Goal: Task Accomplishment & Management: Complete application form

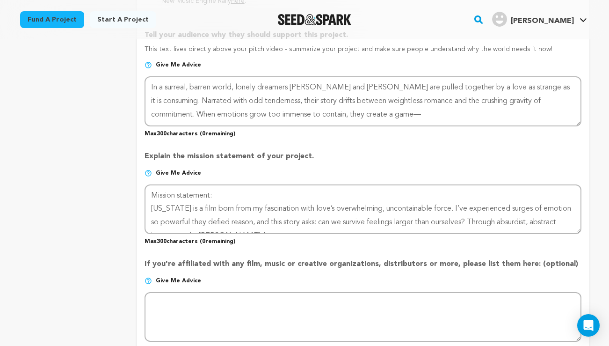
scroll to position [13, 0]
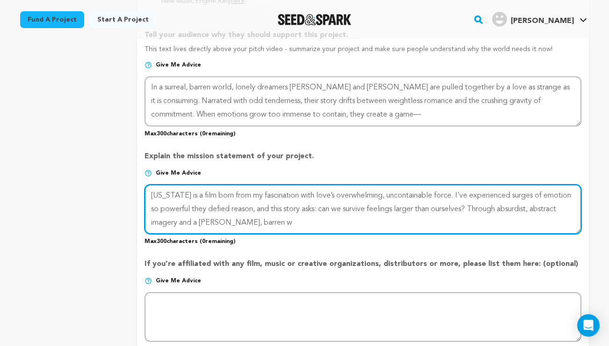
click at [203, 212] on textarea at bounding box center [363, 209] width 437 height 50
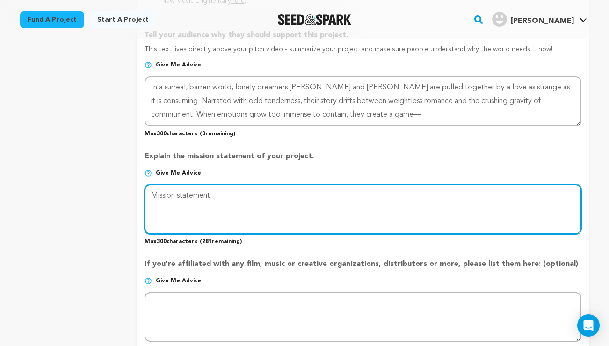
scroll to position [0, 0]
paste textarea "Kansas is born of my fascination with love’s uncontainable force. I’ve felt emo…"
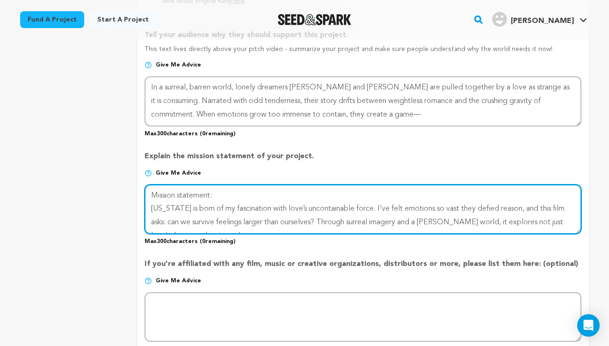
drag, startPoint x: 218, startPoint y: 185, endPoint x: 137, endPoint y: 185, distance: 81.4
click at [137, 185] on form "Project Title Project Name Kansas Project URL Give me advice Project URL kansas…" at bounding box center [363, 48] width 452 height 1054
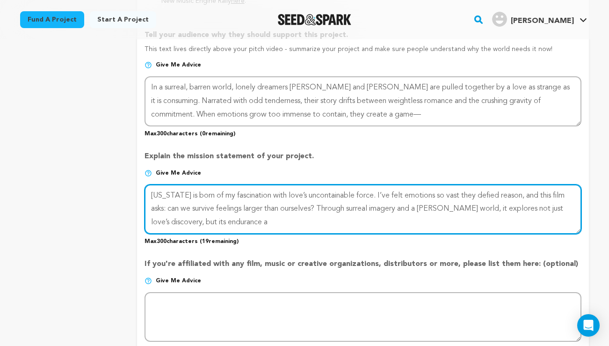
click at [273, 223] on textarea at bounding box center [363, 209] width 437 height 50
paste textarea "against time."
click at [249, 218] on textarea at bounding box center [363, 209] width 437 height 50
drag, startPoint x: 514, startPoint y: 196, endPoint x: 519, endPoint y: 152, distance: 43.8
click at [514, 196] on textarea at bounding box center [363, 209] width 437 height 50
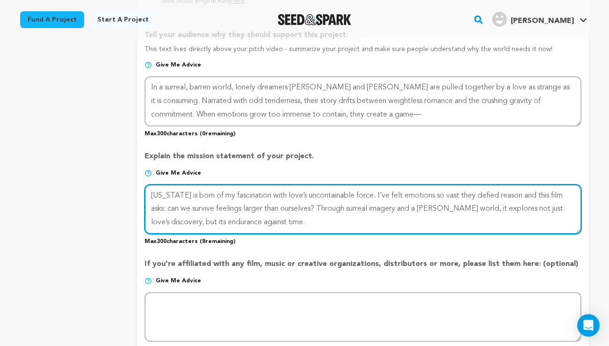
type textarea "Kansas is born of my fascination with love’s uncontainable force. I’ve felt emo…"
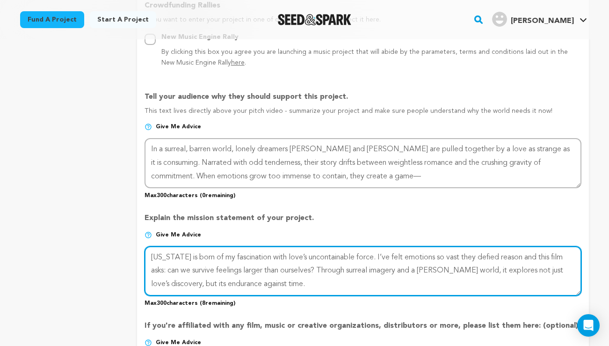
scroll to position [554, 0]
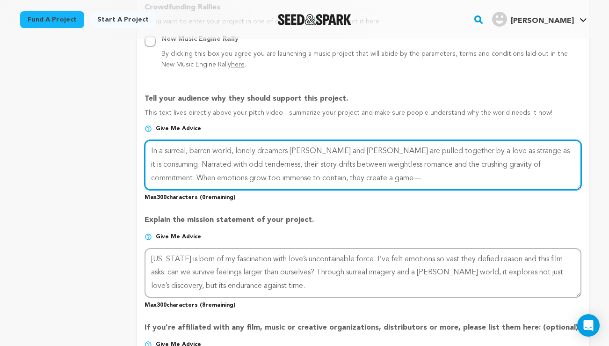
click at [181, 154] on textarea at bounding box center [363, 165] width 437 height 50
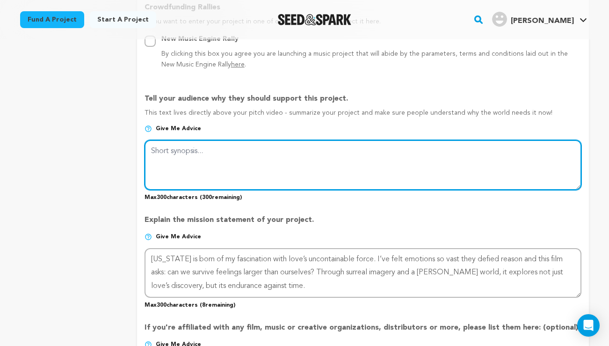
paste textarea "Set in a surreal world, Kansas follows Paul and Estelle as their intoxicating l…"
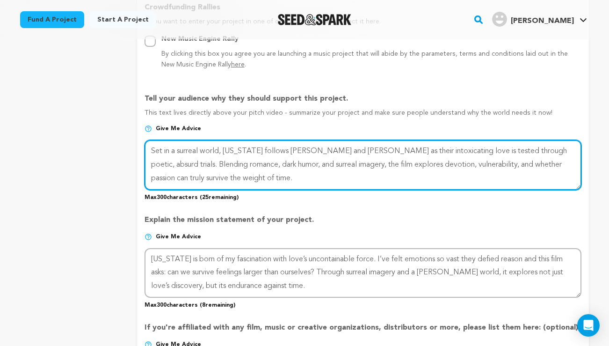
type textarea "Set in a surreal world, Kansas follows Paul and Estelle as their intoxicating l…"
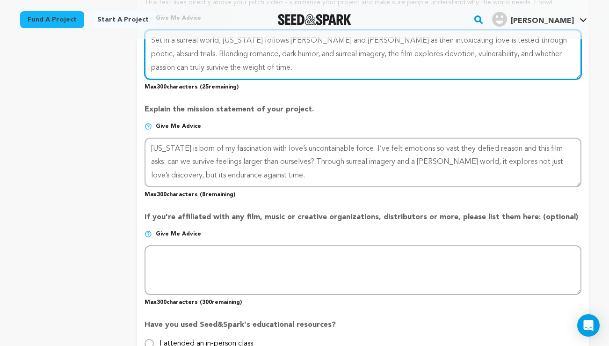
scroll to position [808, 0]
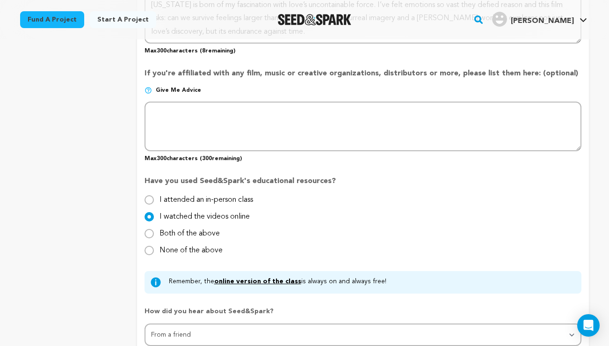
click at [171, 91] on span "Give me advice" at bounding box center [178, 90] width 45 height 7
click at [171, 90] on span "Give me advice" at bounding box center [178, 90] width 45 height 7
click at [163, 87] on span "Give me advice" at bounding box center [178, 90] width 45 height 7
click at [146, 89] on img at bounding box center [148, 90] width 7 height 7
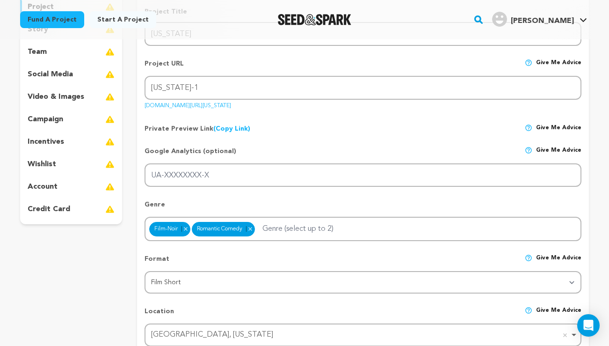
scroll to position [168, 0]
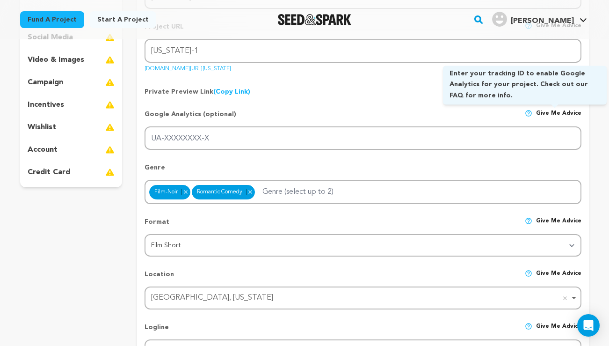
click at [532, 111] on img at bounding box center [528, 112] width 7 height 7
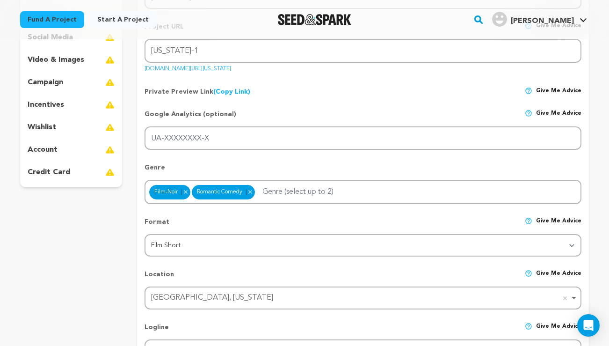
click at [554, 113] on span "Give me advice" at bounding box center [558, 117] width 45 height 17
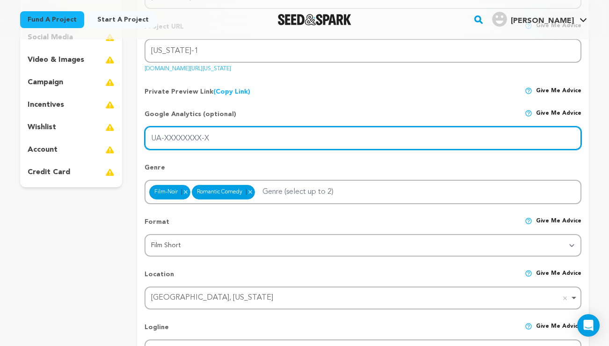
click at [241, 139] on input "UA-XXXXXXXX-X" at bounding box center [363, 138] width 437 height 24
click at [207, 138] on input "UA-XXXXXXXX-X" at bounding box center [363, 138] width 437 height 24
paste input "G-PRFS27D7NX"
click at [261, 134] on input "G-PRFS27D7NX" at bounding box center [363, 138] width 437 height 24
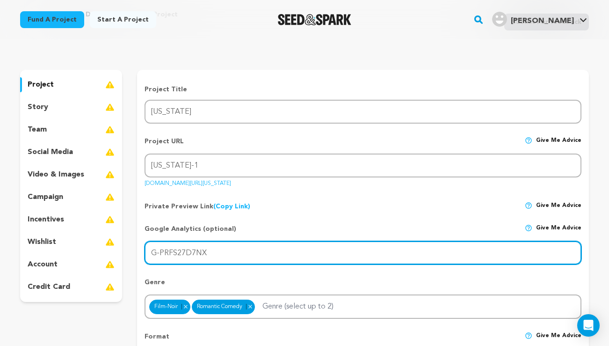
scroll to position [38, 0]
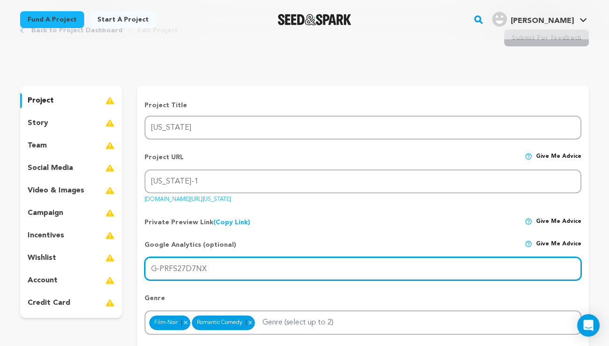
type input "G-PRFS27D7NX"
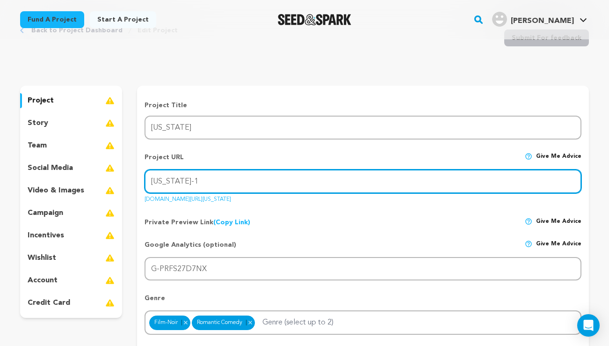
drag, startPoint x: 191, startPoint y: 181, endPoint x: 109, endPoint y: 181, distance: 82.3
type input "Kansas-Buffalo"
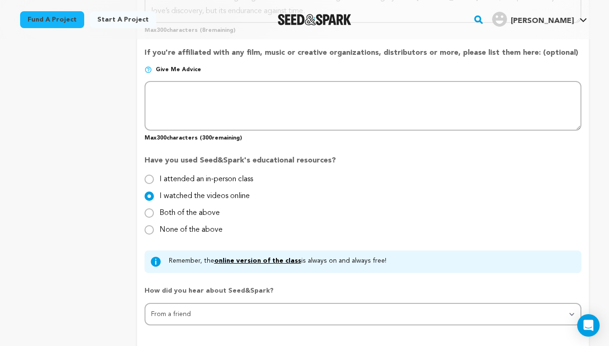
scroll to position [972, 0]
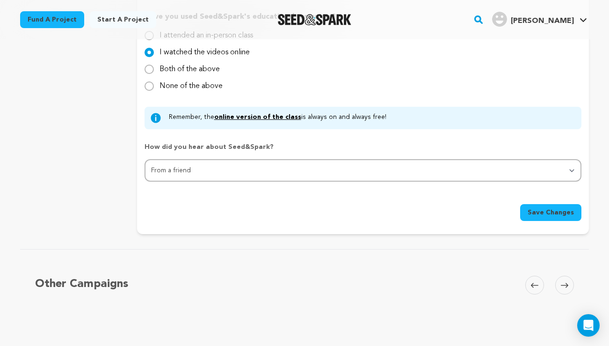
click at [534, 210] on span "Save Changes" at bounding box center [551, 212] width 46 height 9
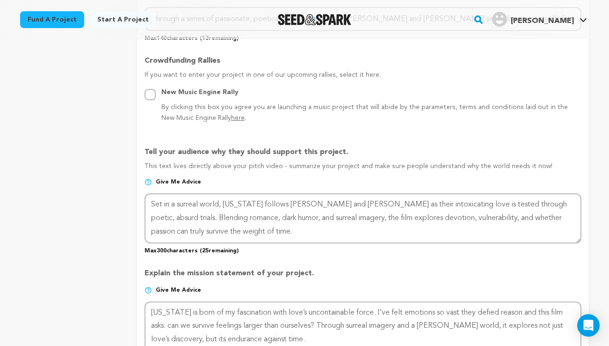
scroll to position [0, 0]
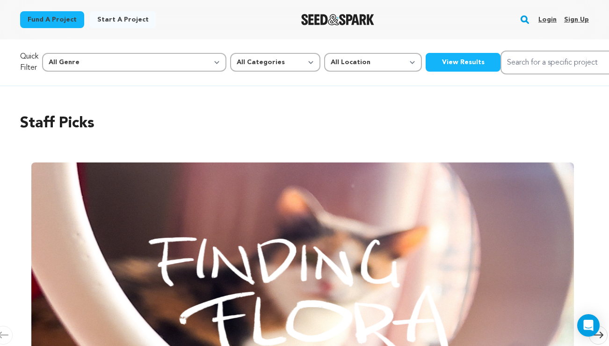
click at [545, 18] on link "Login" at bounding box center [547, 19] width 18 height 15
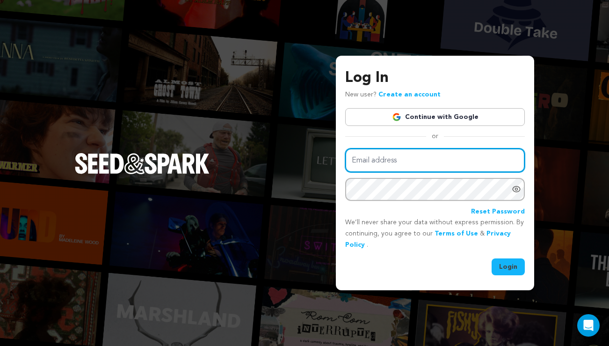
type input "dmrohn@gmail.com"
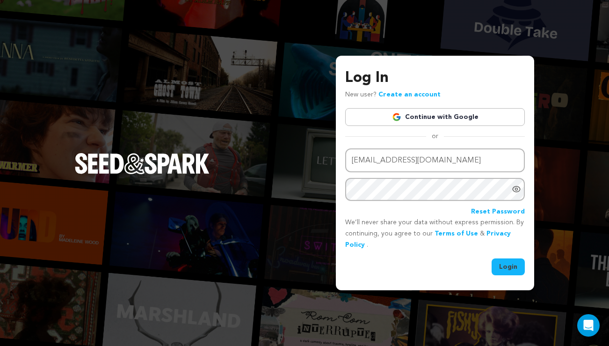
click at [500, 268] on button "Login" at bounding box center [508, 266] width 33 height 17
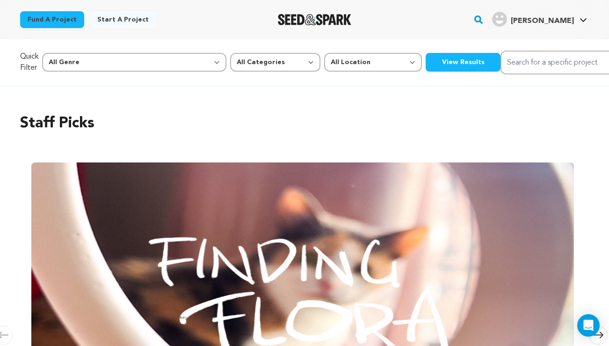
click at [129, 18] on link "Start a project" at bounding box center [123, 19] width 66 height 17
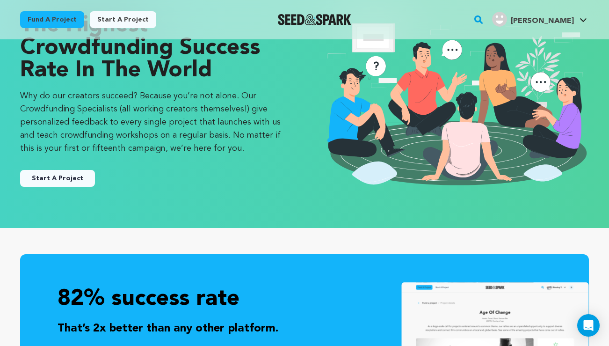
scroll to position [115, 0]
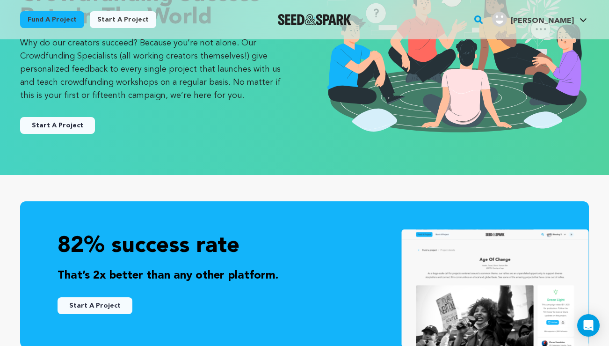
click at [56, 116] on div "Start A Project" at bounding box center [153, 121] width 266 height 24
click at [56, 121] on button "Start A Project" at bounding box center [57, 125] width 75 height 17
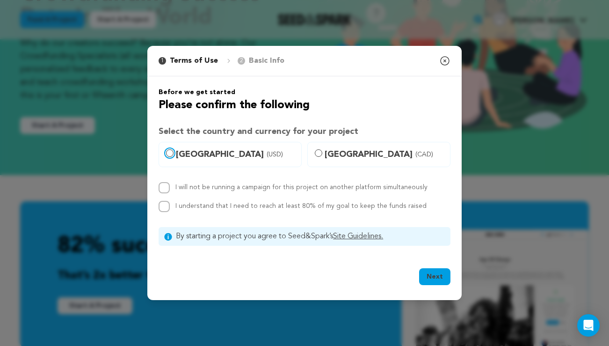
click at [167, 152] on input "United States (USD)" at bounding box center [169, 152] width 7 height 7
radio input "true"
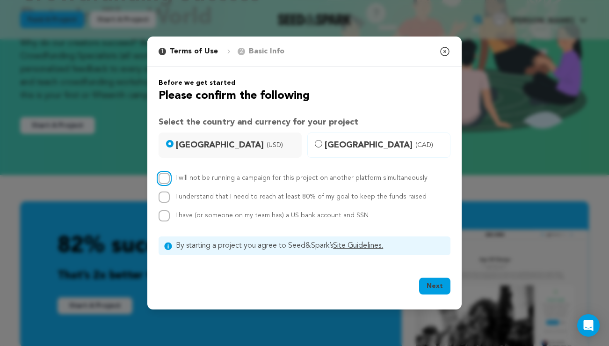
click at [164, 177] on input "I will not be running a campaign for this project on another platform simultane…" at bounding box center [164, 178] width 11 height 11
checkbox input "true"
click at [164, 195] on input "I understand that I need to reach at least 80% of my goal to keep the funds rai…" at bounding box center [164, 196] width 11 height 11
checkbox input "true"
click at [164, 215] on input "I have (or someone on my team has) a US bank account and SSN" at bounding box center [164, 215] width 11 height 11
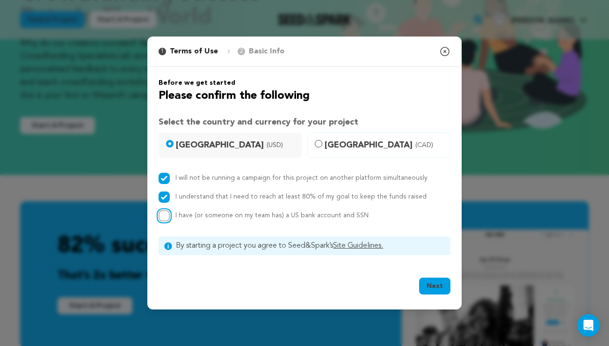
checkbox input "true"
click at [439, 290] on button "Next" at bounding box center [434, 285] width 31 height 17
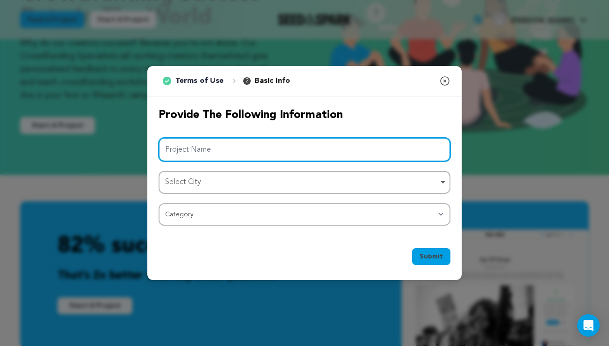
click at [222, 145] on input "Project Name" at bounding box center [305, 150] width 292 height 24
click at [216, 183] on div "Select City Remove item" at bounding box center [301, 182] width 273 height 14
type input "[US_STATE]"
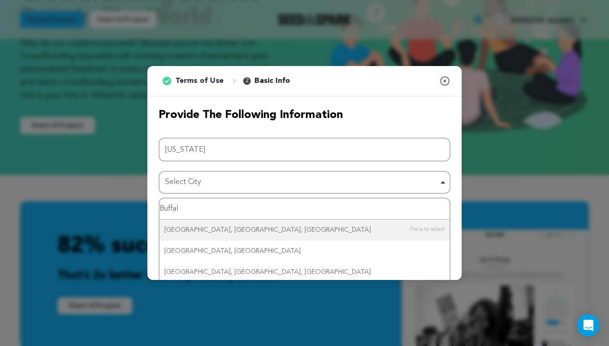
type input "Buffalo"
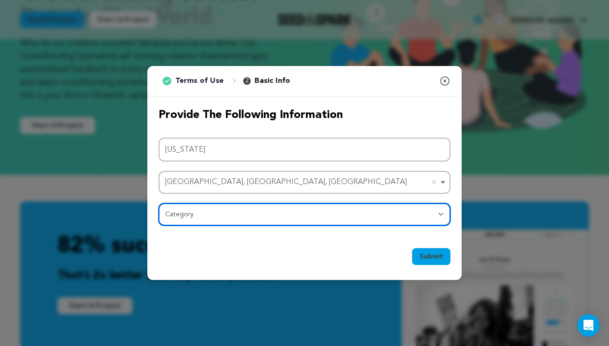
click at [200, 214] on select "Category Film Feature Film Short Series Film Festival Company Music Video VR Ex…" at bounding box center [305, 214] width 292 height 22
select select "383"
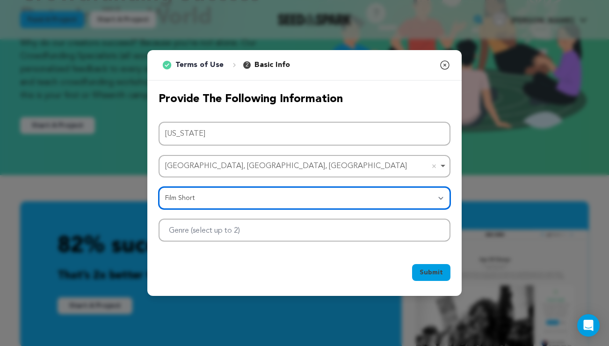
click at [322, 231] on div at bounding box center [305, 229] width 292 height 23
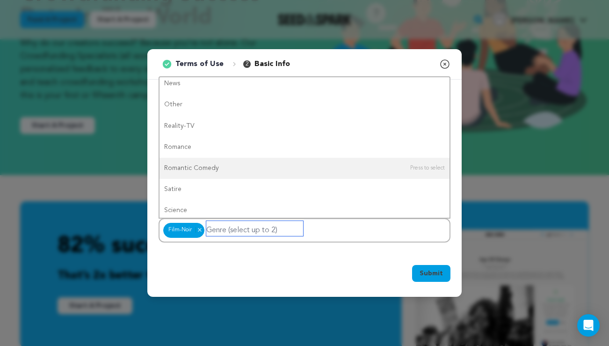
scroll to position [0, 0]
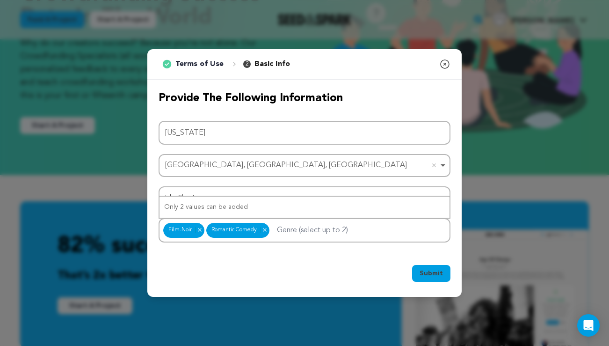
click at [435, 279] on button "Submit" at bounding box center [431, 273] width 38 height 17
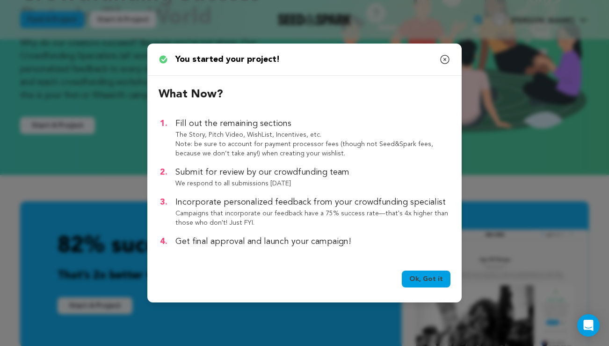
click at [434, 275] on link "Ok, Got it" at bounding box center [426, 278] width 49 height 17
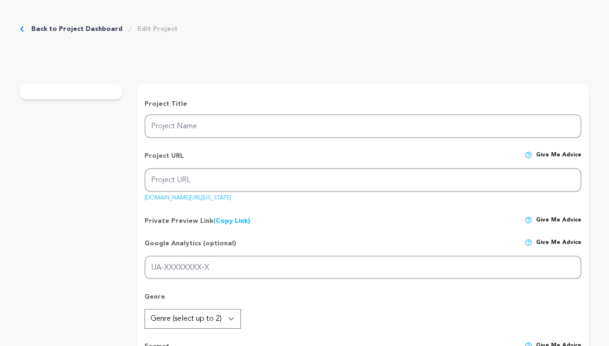
type input "[US_STATE]"
type input "[US_STATE]-2"
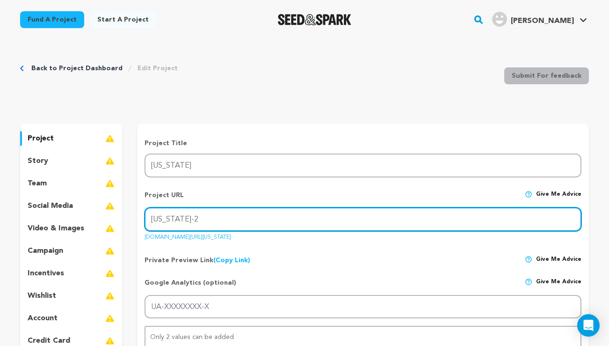
click at [225, 219] on input "[US_STATE]-2" at bounding box center [363, 219] width 437 height 24
click at [225, 219] on input "kansas-2" at bounding box center [363, 219] width 437 height 24
type input "k"
type input "Kansas-Buffalo"
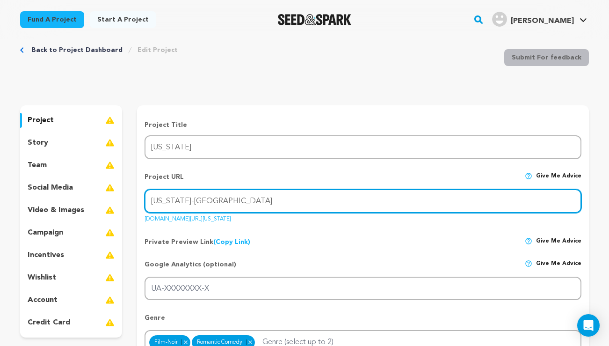
scroll to position [20, 0]
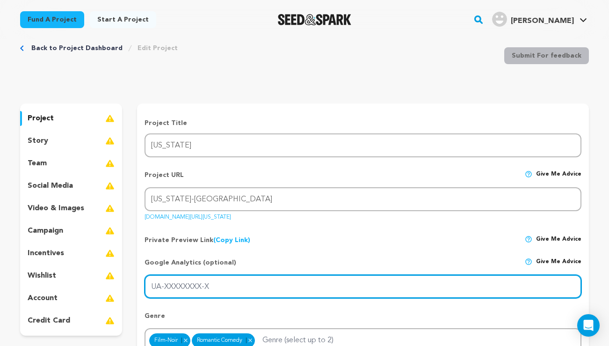
click at [229, 286] on input "UA-XXXXXXXX-X" at bounding box center [363, 287] width 437 height 24
type input "G-PRFS27D7NX"
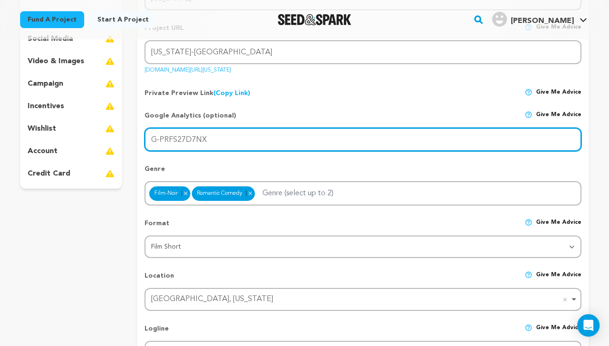
scroll to position [199, 0]
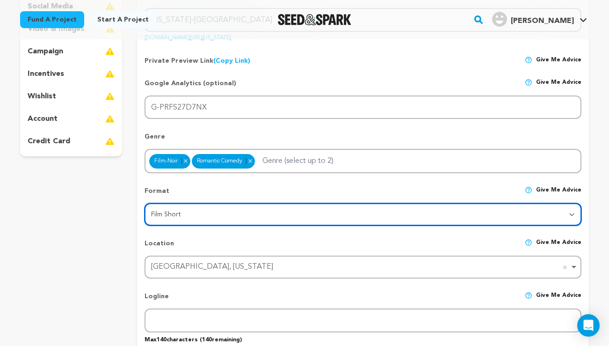
click at [191, 214] on select "Category Film Feature Film Short Series VR Experience Film Festival Company Mus…" at bounding box center [363, 214] width 437 height 22
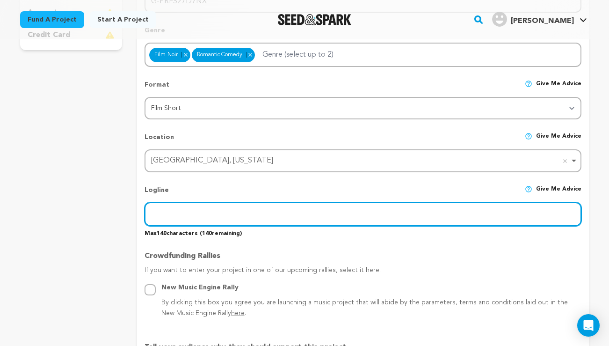
click at [201, 206] on input "text" at bounding box center [363, 214] width 437 height 24
paste input "It’s 1955 and through a series of passionate, poetically masochistic tests, Pau…"
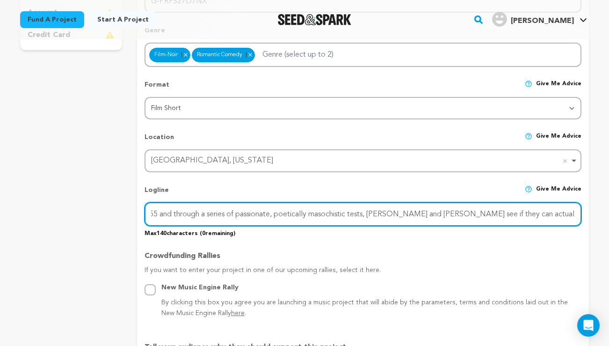
drag, startPoint x: 237, startPoint y: 216, endPoint x: 374, endPoint y: 215, distance: 137.0
click at [374, 215] on input "It’s 1955 and through a series of passionate, poetically masochistic tests, Pau…" at bounding box center [363, 214] width 437 height 24
drag, startPoint x: 209, startPoint y: 215, endPoint x: 100, endPoint y: 215, distance: 109.5
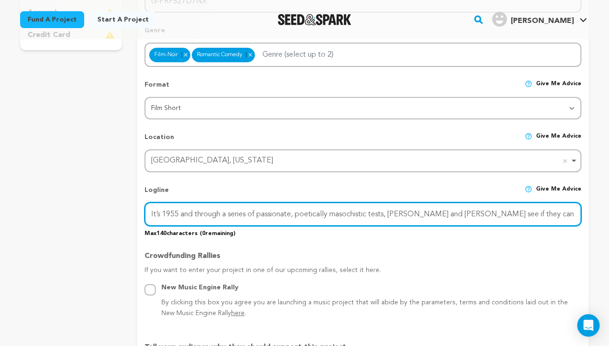
click at [185, 212] on input "It’s 1955 and through a series of passionate, poetically masochistic tests, Pau…" at bounding box center [363, 214] width 437 height 24
drag, startPoint x: 238, startPoint y: 211, endPoint x: 599, endPoint y: 202, distance: 360.8
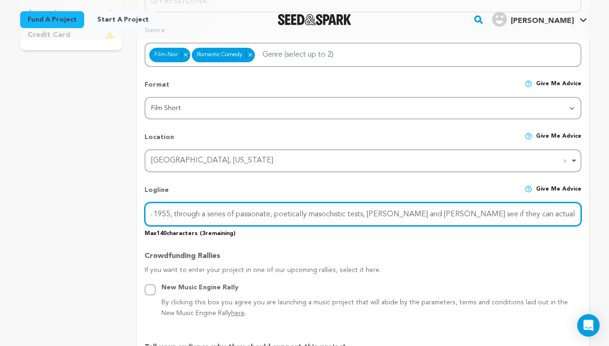
click at [573, 210] on input "It’s 1955, through a series of passionate, poetically masochistic tests, Paul a…" at bounding box center [363, 214] width 437 height 24
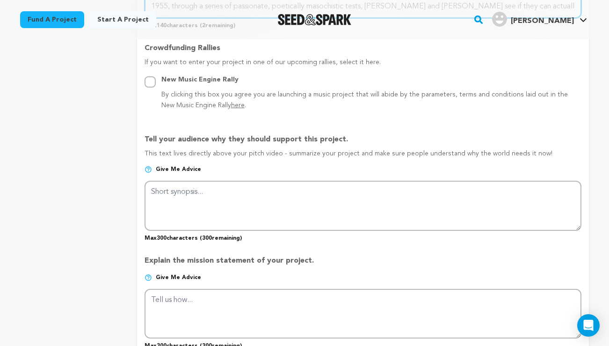
scroll to position [515, 0]
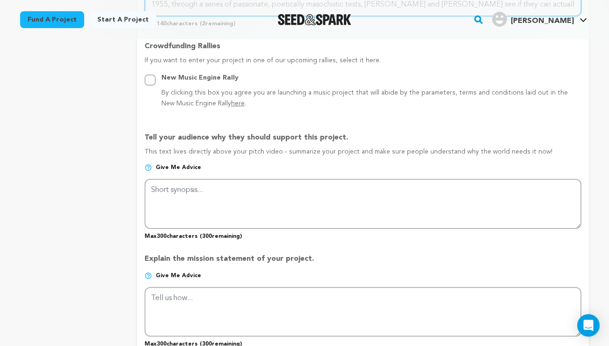
type input "It’s 1955, through a series of passionate, poetically masochistic tests, Paul a…"
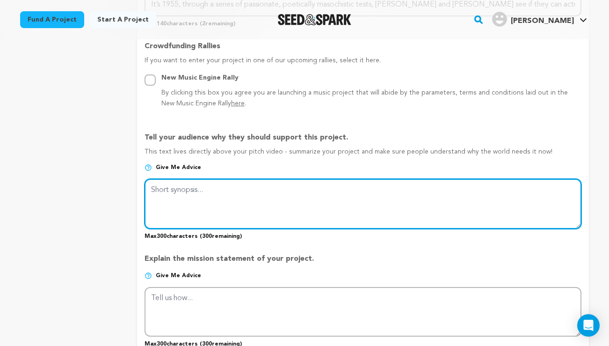
click at [174, 193] on textarea at bounding box center [363, 204] width 437 height 50
paste textarea "In a barren, surreal world, Paul and Estelle fall into a love both intoxicating…"
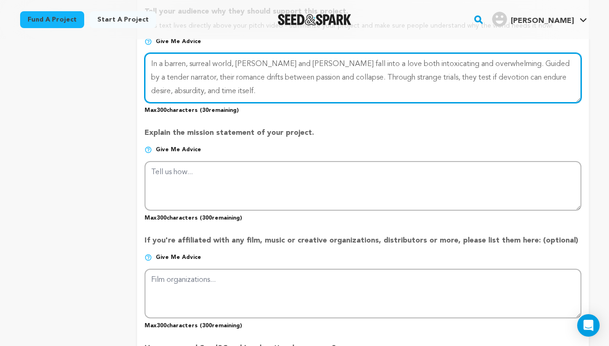
scroll to position [644, 0]
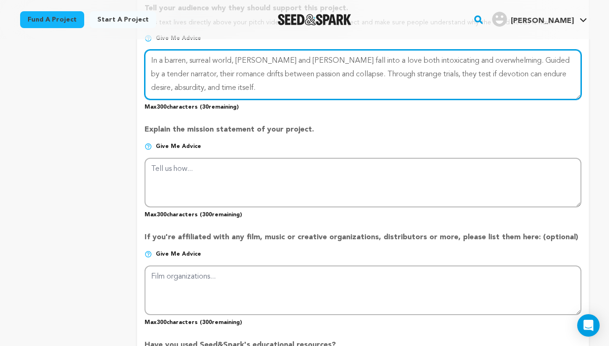
type textarea "In a barren, surreal world, Paul and Estelle fall into a love both intoxicating…"
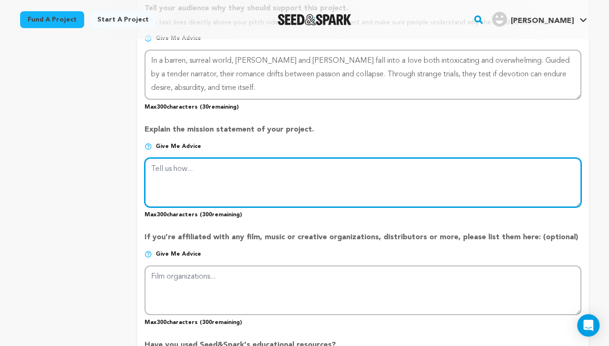
click at [185, 173] on textarea at bounding box center [363, 183] width 437 height 50
paste textarea "Kansas is born of my fascination with love’s uncontainable force. I’ve felt emo…"
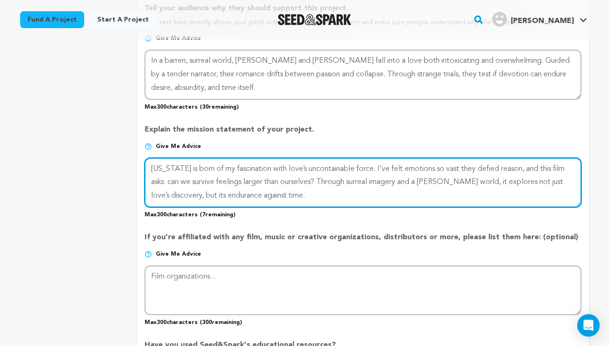
type textarea "Kansas is born of my fascination with love’s uncontainable force. I’ve felt emo…"
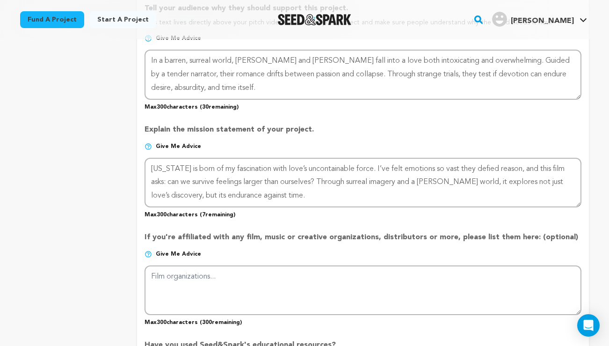
click at [107, 186] on div "project story team social media video & images campaign incentives wishlist" at bounding box center [71, 20] width 102 height 1082
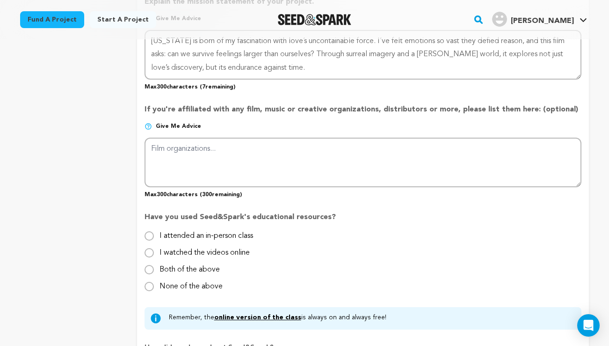
scroll to position [779, 0]
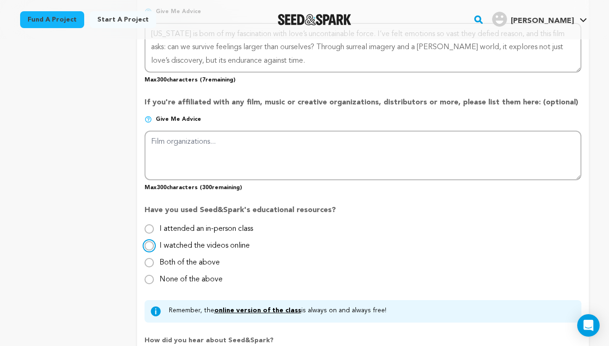
click at [148, 243] on input "I watched the videos online" at bounding box center [149, 245] width 9 height 9
radio input "true"
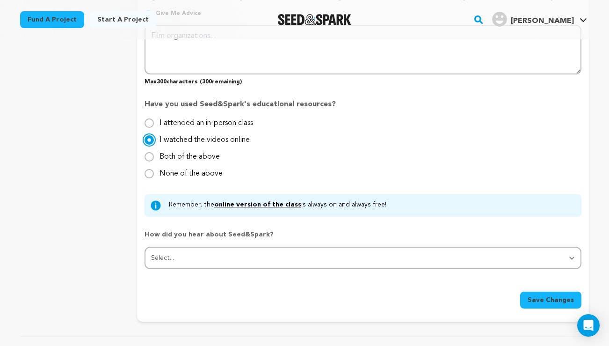
scroll to position [1028, 0]
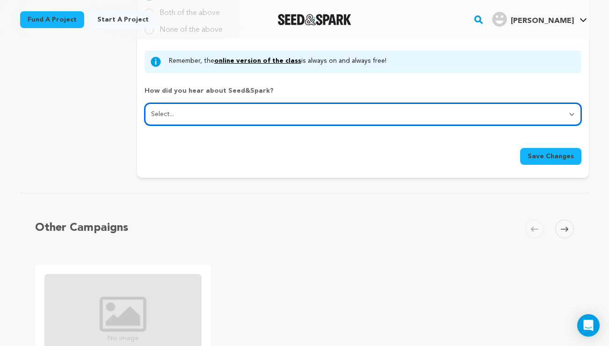
click at [184, 110] on select "Select... From a friend Social media Film festival or film organization Took an…" at bounding box center [363, 114] width 437 height 22
select select "1"
click at [174, 115] on select "Select... From a friend Social media Film festival or film organization Took an…" at bounding box center [363, 114] width 437 height 22
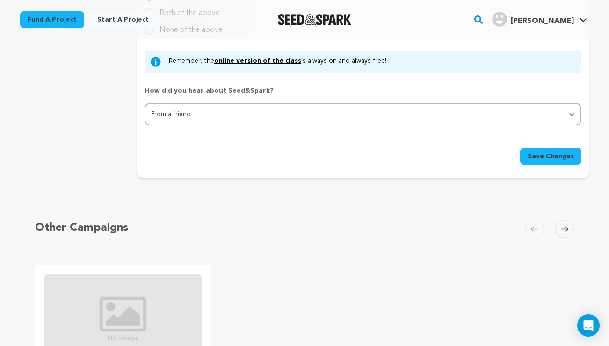
click at [533, 160] on button "Save Changes" at bounding box center [550, 156] width 61 height 17
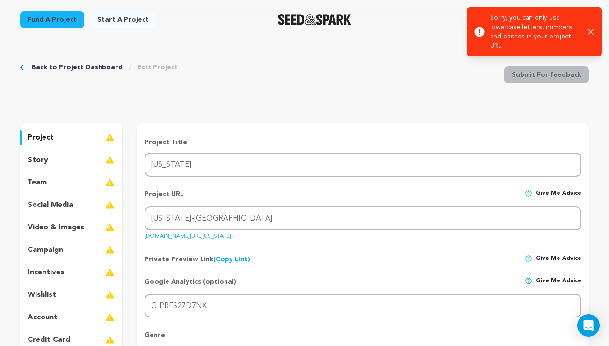
scroll to position [0, 0]
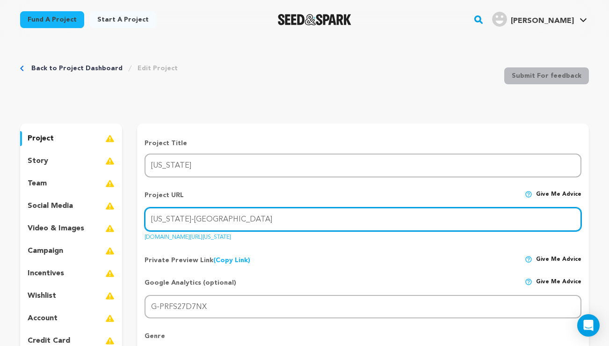
click at [156, 218] on input "Kansas-Buffalo" at bounding box center [363, 219] width 437 height 24
click at [180, 218] on input "kansas-Buffalo" at bounding box center [363, 219] width 437 height 24
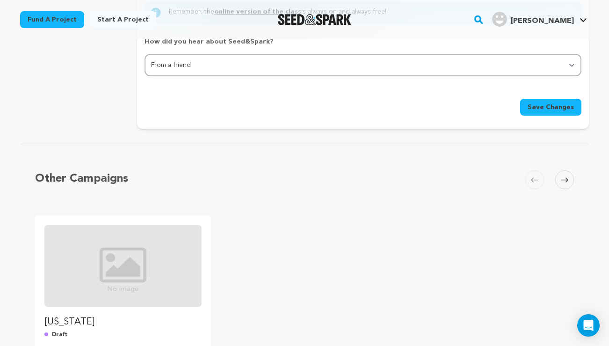
scroll to position [1073, 0]
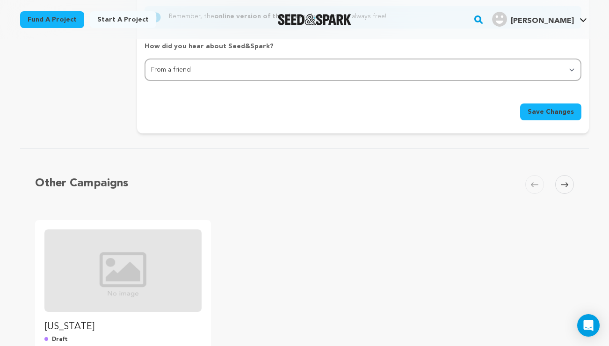
type input "kansas-buffalo"
click at [534, 105] on button "Save Changes" at bounding box center [550, 111] width 61 height 17
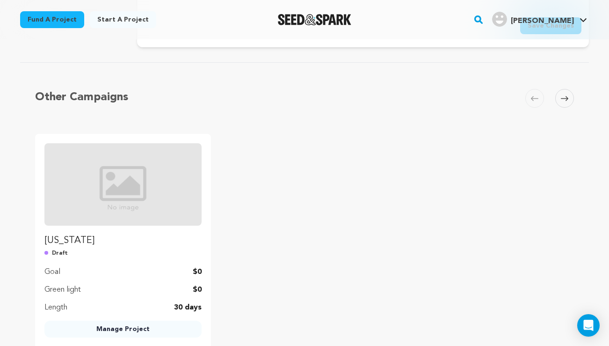
scroll to position [1226, 0]
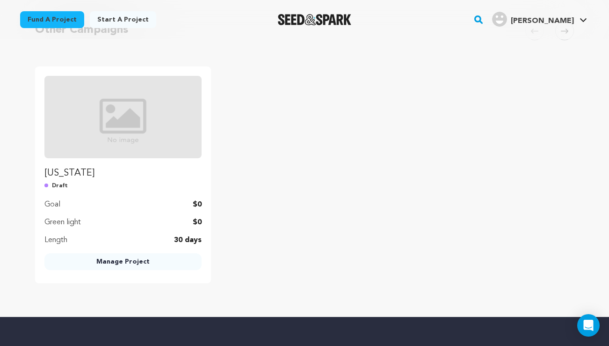
click at [115, 262] on link "Manage Project" at bounding box center [122, 261] width 157 height 17
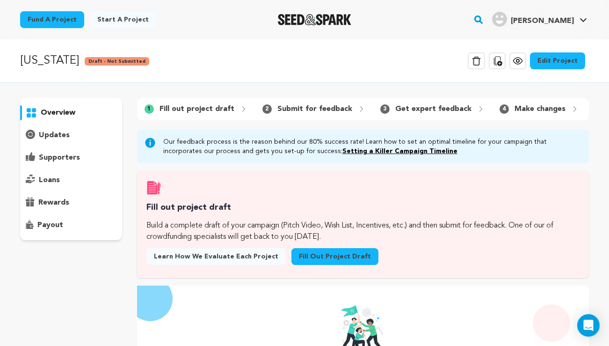
click at [548, 58] on link "Edit Project" at bounding box center [557, 60] width 55 height 17
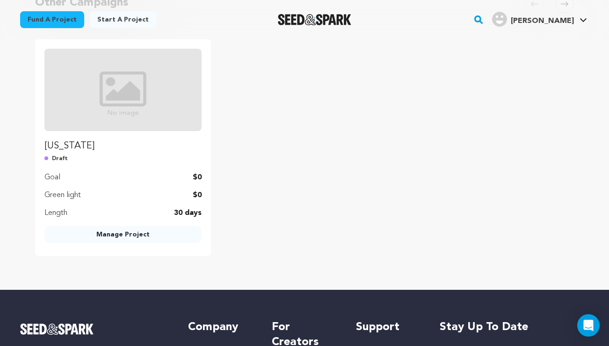
scroll to position [1247, 0]
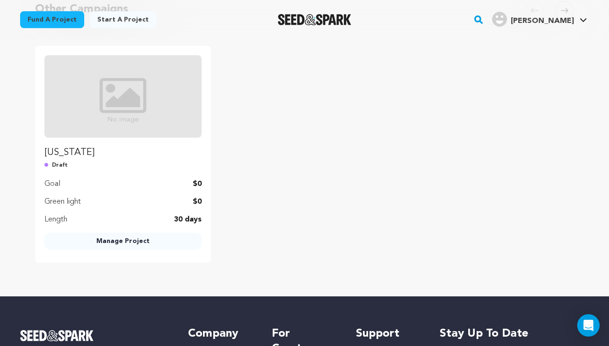
click at [123, 239] on link "Manage Project" at bounding box center [122, 240] width 157 height 17
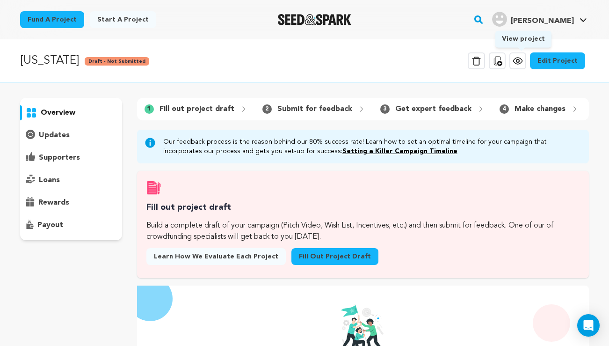
click at [523, 60] on icon at bounding box center [517, 60] width 11 height 11
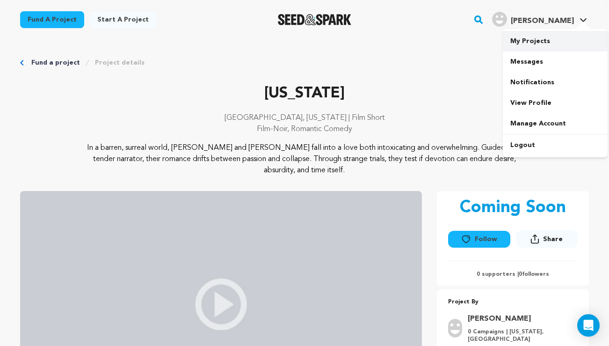
click at [528, 43] on link "My Projects" at bounding box center [555, 41] width 105 height 21
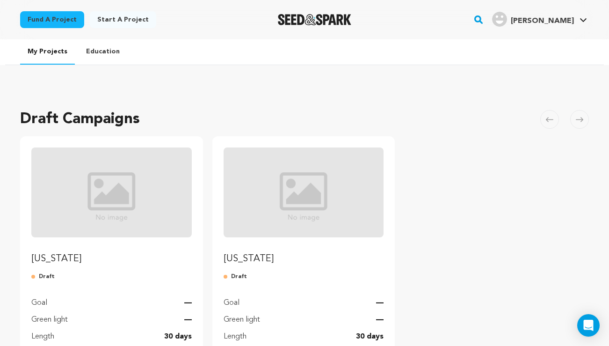
scroll to position [173, 0]
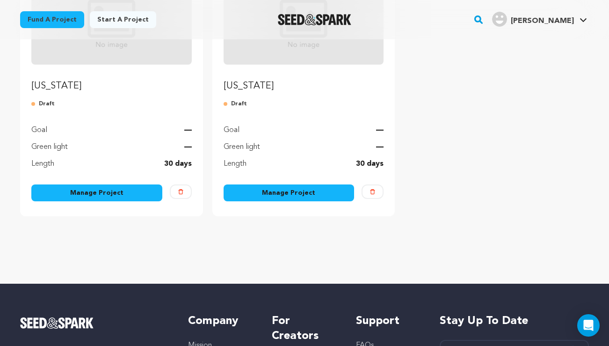
click at [370, 191] on button "Delete" at bounding box center [373, 191] width 22 height 14
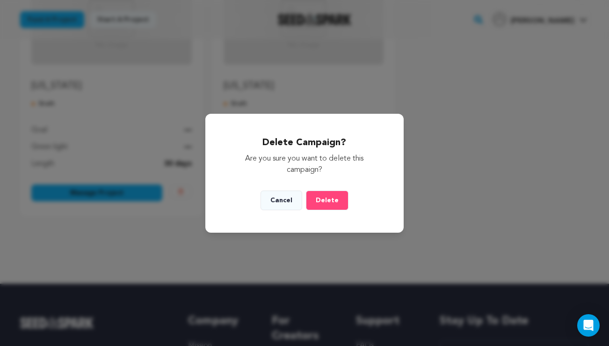
click at [331, 199] on span "Delete" at bounding box center [327, 200] width 23 height 7
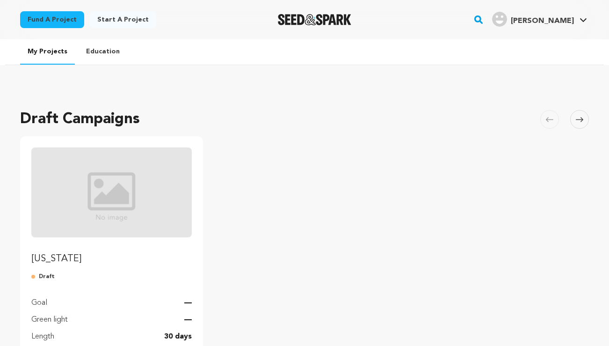
scroll to position [262, 0]
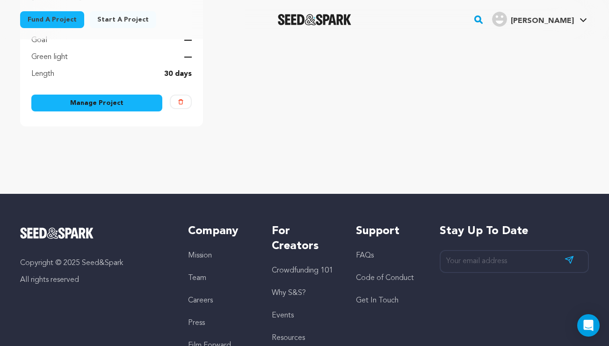
click at [106, 68] on div "Length 30 days" at bounding box center [111, 73] width 160 height 11
click at [97, 98] on link "Manage Project" at bounding box center [96, 102] width 131 height 17
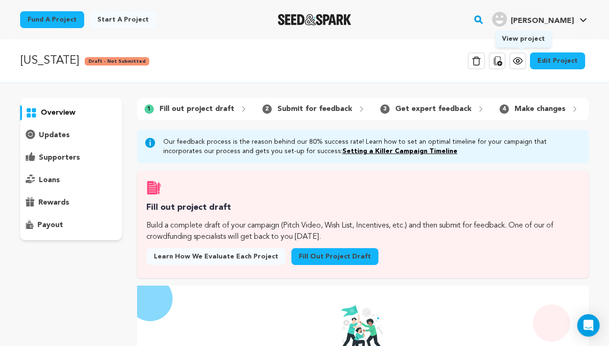
click at [524, 68] on link "View project" at bounding box center [517, 60] width 17 height 17
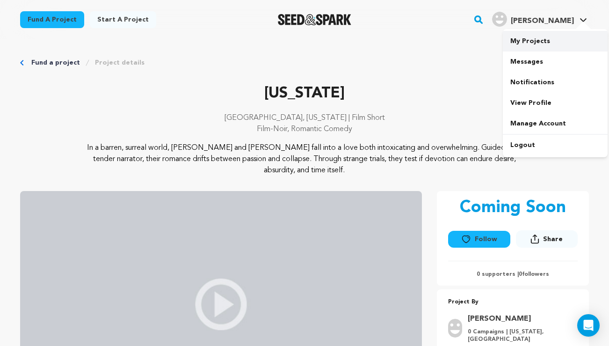
click at [522, 44] on link "My Projects" at bounding box center [555, 41] width 105 height 21
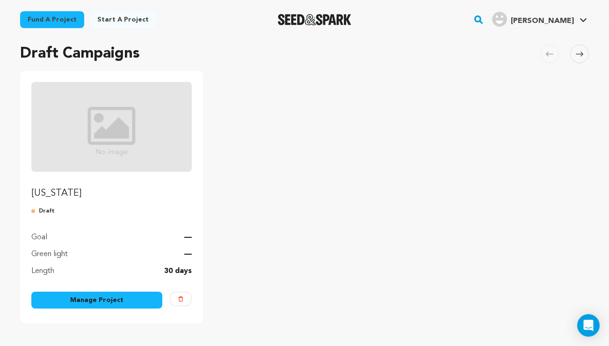
scroll to position [141, 0]
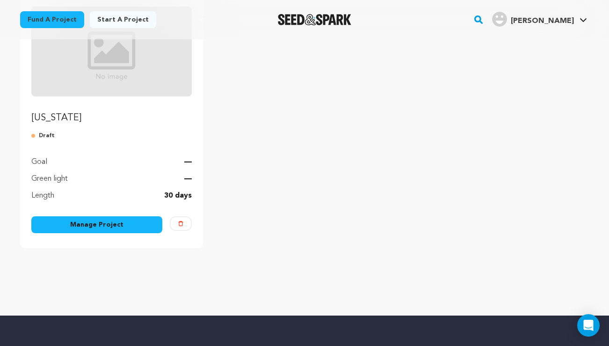
click at [100, 224] on link "Manage Project" at bounding box center [96, 224] width 131 height 17
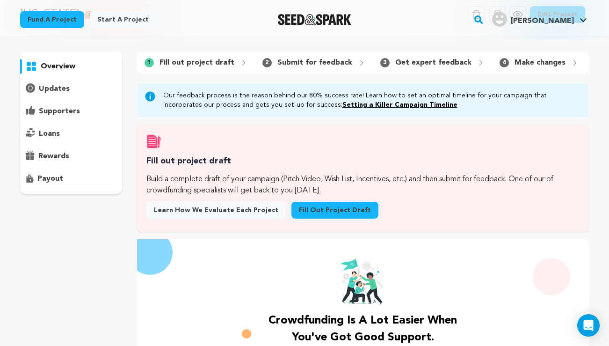
scroll to position [74, 0]
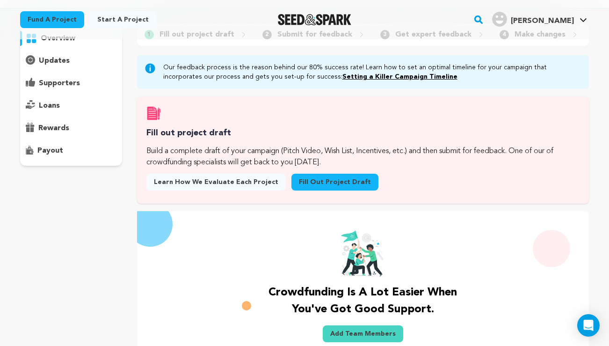
click at [303, 183] on link "Fill out project draft" at bounding box center [334, 182] width 87 height 17
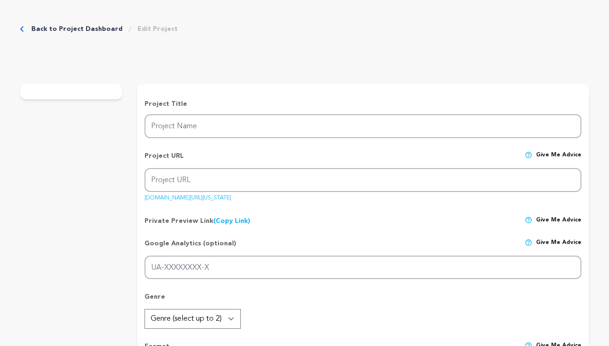
type input "[US_STATE]"
type input "[US_STATE]-[GEOGRAPHIC_DATA]"
type input "G-PRFS27D7NX"
type input "It’s 1955, through a series of passionate, poetically masochistic tests, [PERSO…"
type textarea "In a barren, surreal world, [PERSON_NAME] and [PERSON_NAME] fall into a love bo…"
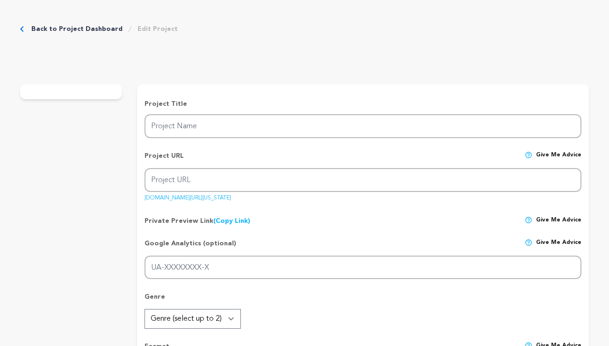
type textarea "[US_STATE] is born of my fascination with love’s uncontainable force. I’ve felt…"
radio input "true"
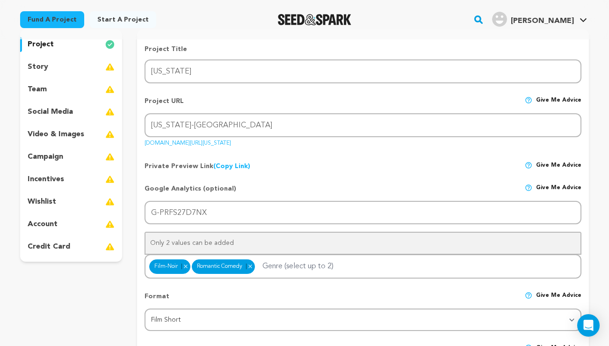
scroll to position [50, 0]
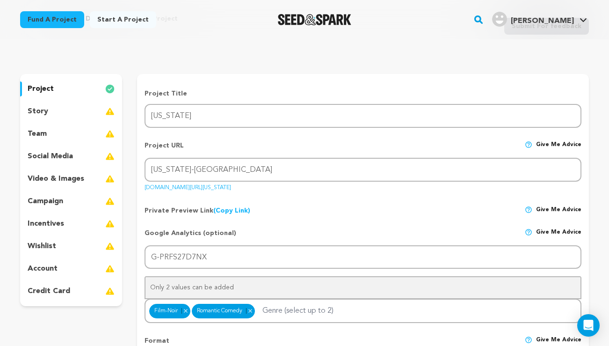
click at [42, 111] on p "story" at bounding box center [38, 111] width 21 height 11
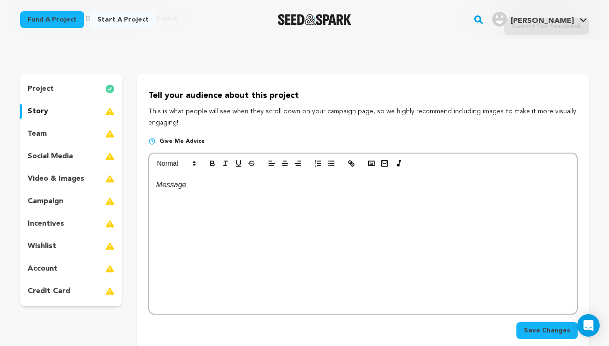
click at [43, 84] on p "project" at bounding box center [41, 88] width 26 height 11
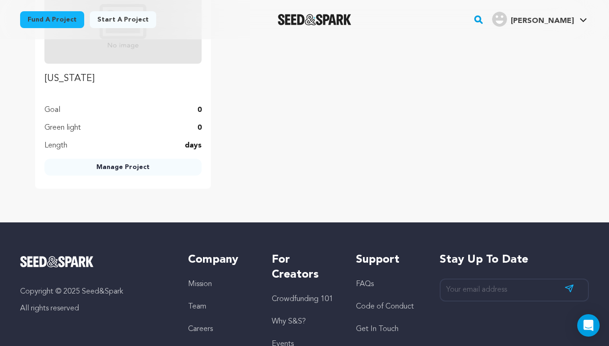
scroll to position [1324, 0]
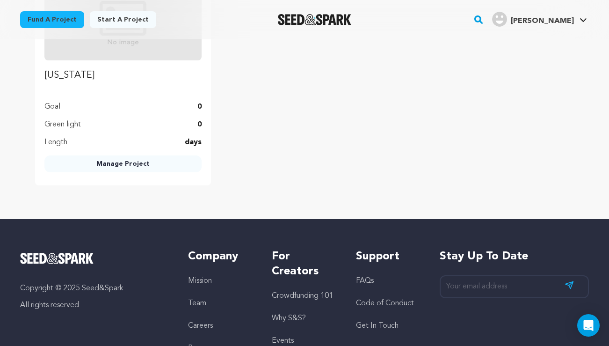
click at [66, 94] on div "Kansas Goal 0 Green light 0 Length days Manage Project" at bounding box center [122, 75] width 157 height 194
click at [112, 160] on link "Manage Project" at bounding box center [122, 163] width 157 height 17
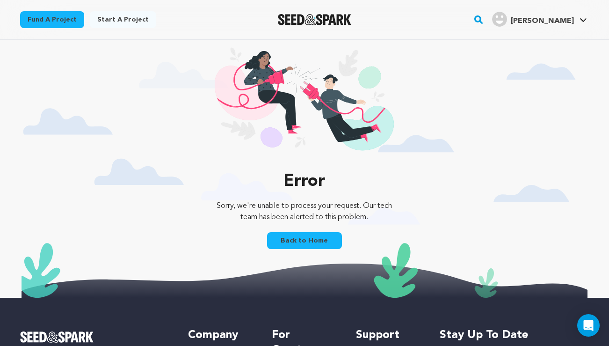
click at [297, 239] on link "Back to Home" at bounding box center [304, 240] width 75 height 17
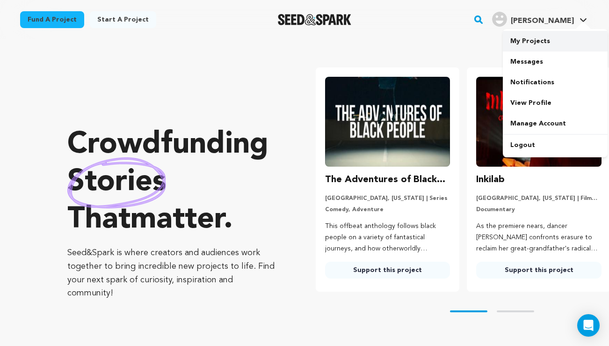
click at [534, 37] on link "My Projects" at bounding box center [555, 41] width 105 height 21
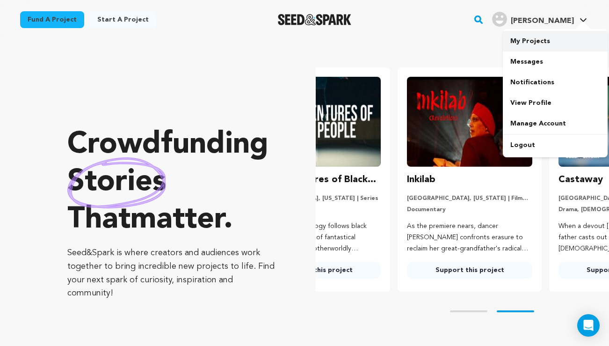
scroll to position [0, 135]
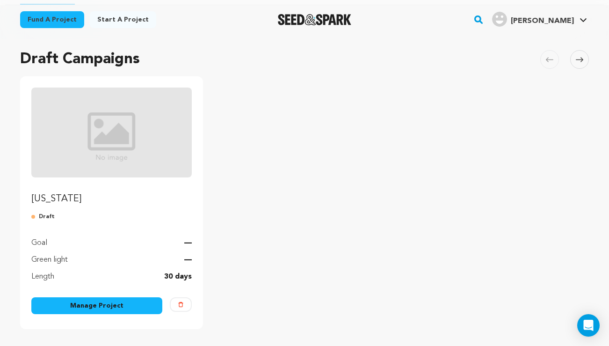
scroll to position [111, 0]
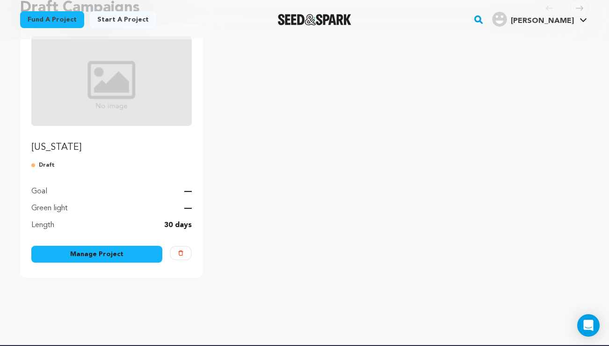
click at [96, 105] on img "Fund Kansas" at bounding box center [111, 81] width 160 height 90
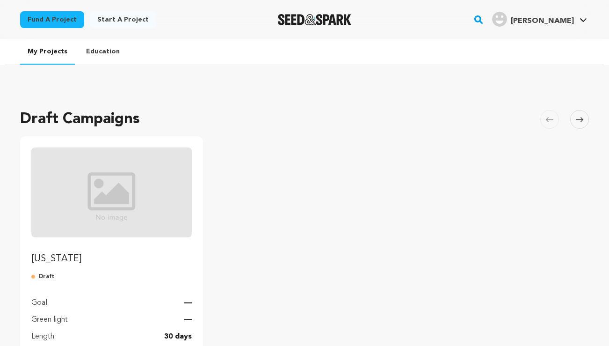
scroll to position [111, 0]
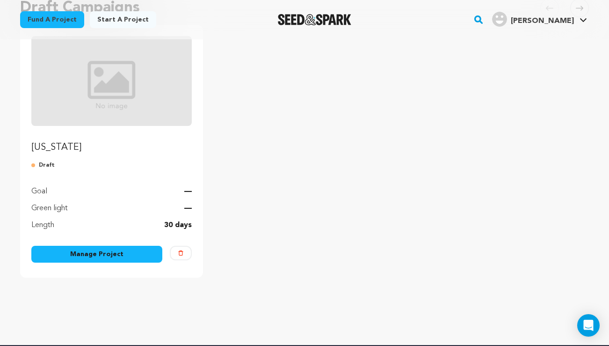
click at [101, 256] on link "Manage Project" at bounding box center [96, 254] width 131 height 17
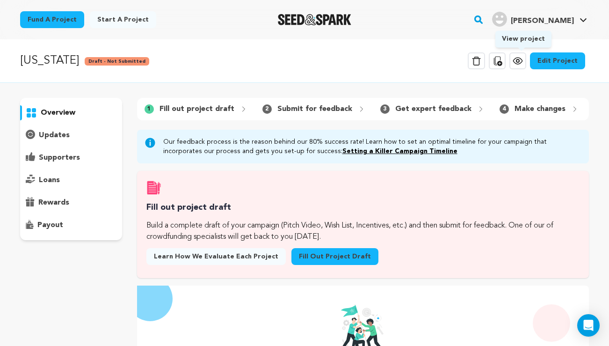
click at [518, 59] on icon at bounding box center [517, 61] width 9 height 7
